Goal: Task Accomplishment & Management: Manage account settings

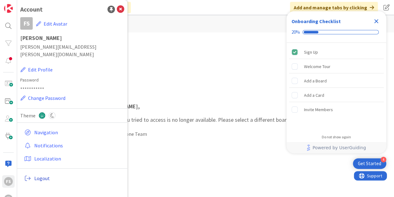
click at [47, 174] on span "Logout" at bounding box center [78, 177] width 88 height 7
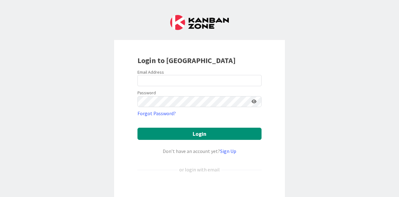
click at [183, 69] on div "Email Address" at bounding box center [199, 72] width 124 height 6
click at [181, 79] on input "email" at bounding box center [199, 80] width 124 height 11
type input "[PERSON_NAME][EMAIL_ADDRESS][PERSON_NAME][DOMAIN_NAME]"
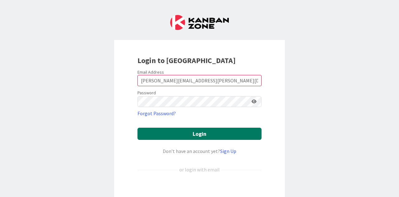
click at [168, 138] on button "Login" at bounding box center [199, 133] width 124 height 12
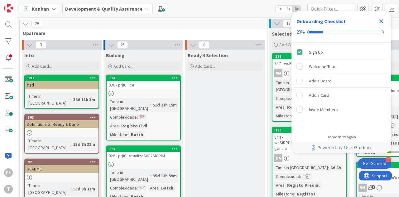
click at [382, 22] on icon "Close Checklist" at bounding box center [381, 21] width 4 height 4
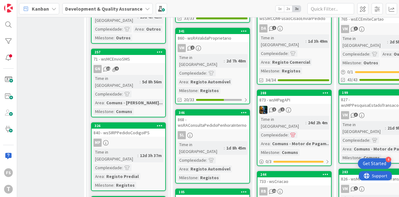
scroll to position [290, 181]
